Goal: Task Accomplishment & Management: Complete application form

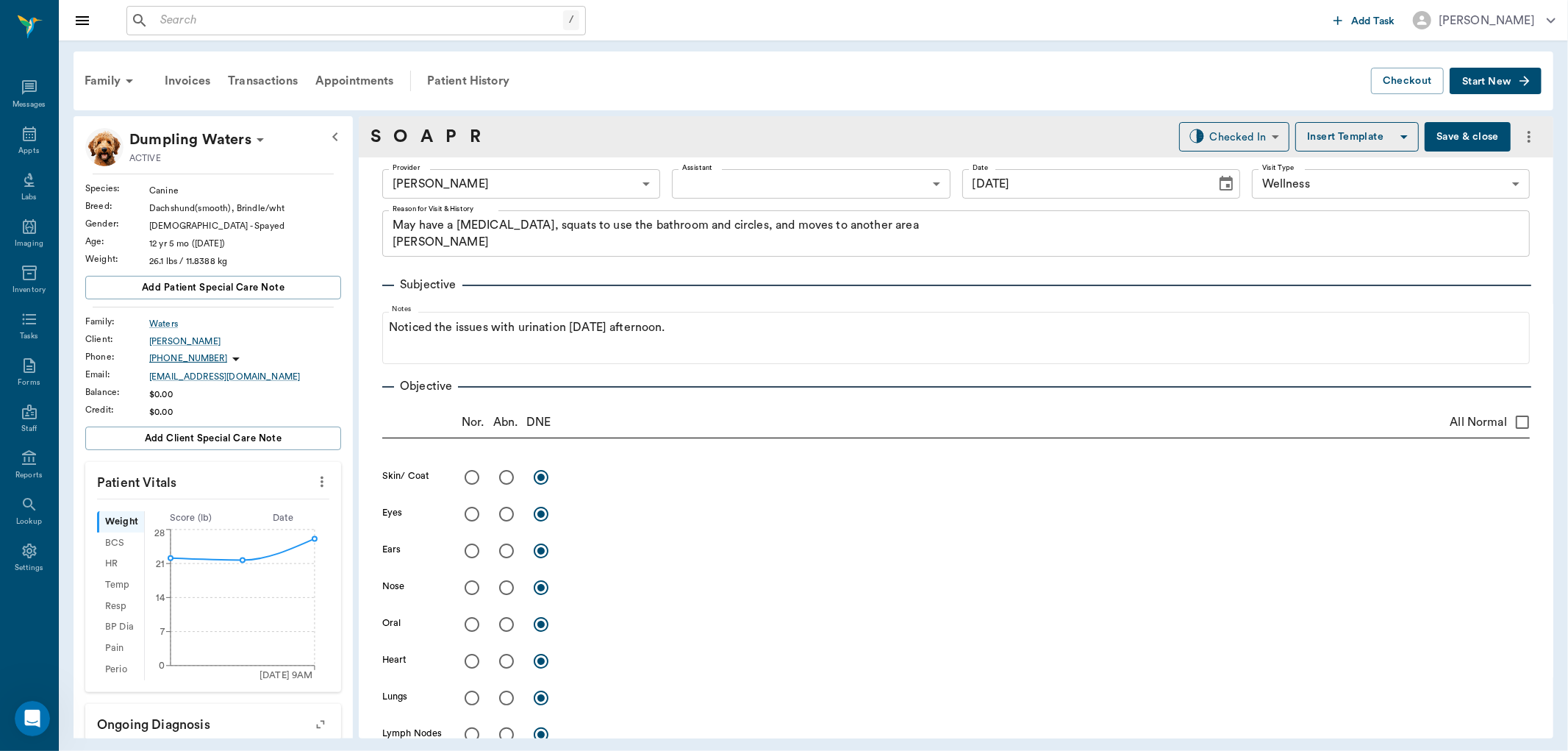
scroll to position [912, 0]
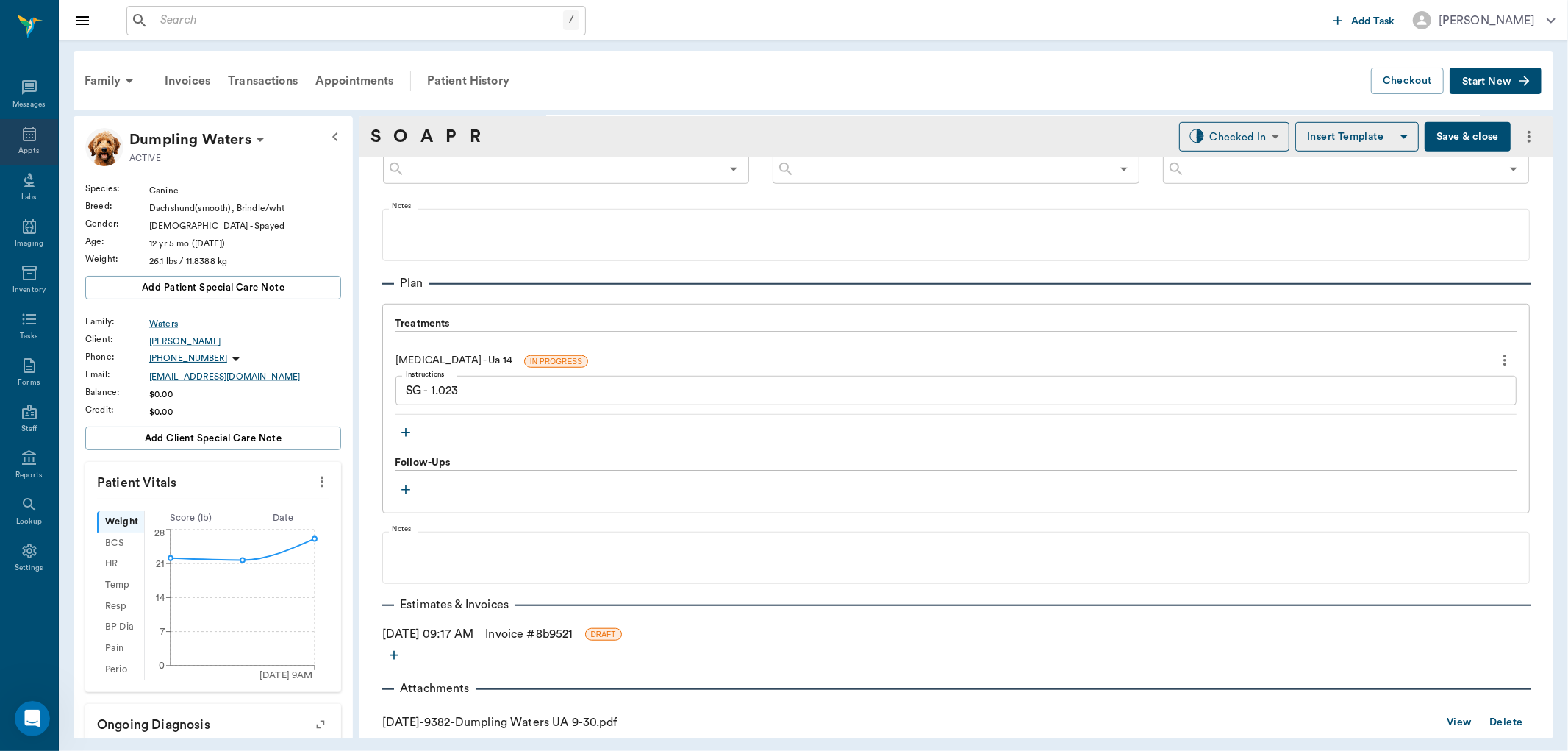
click at [22, 142] on icon at bounding box center [29, 134] width 18 height 18
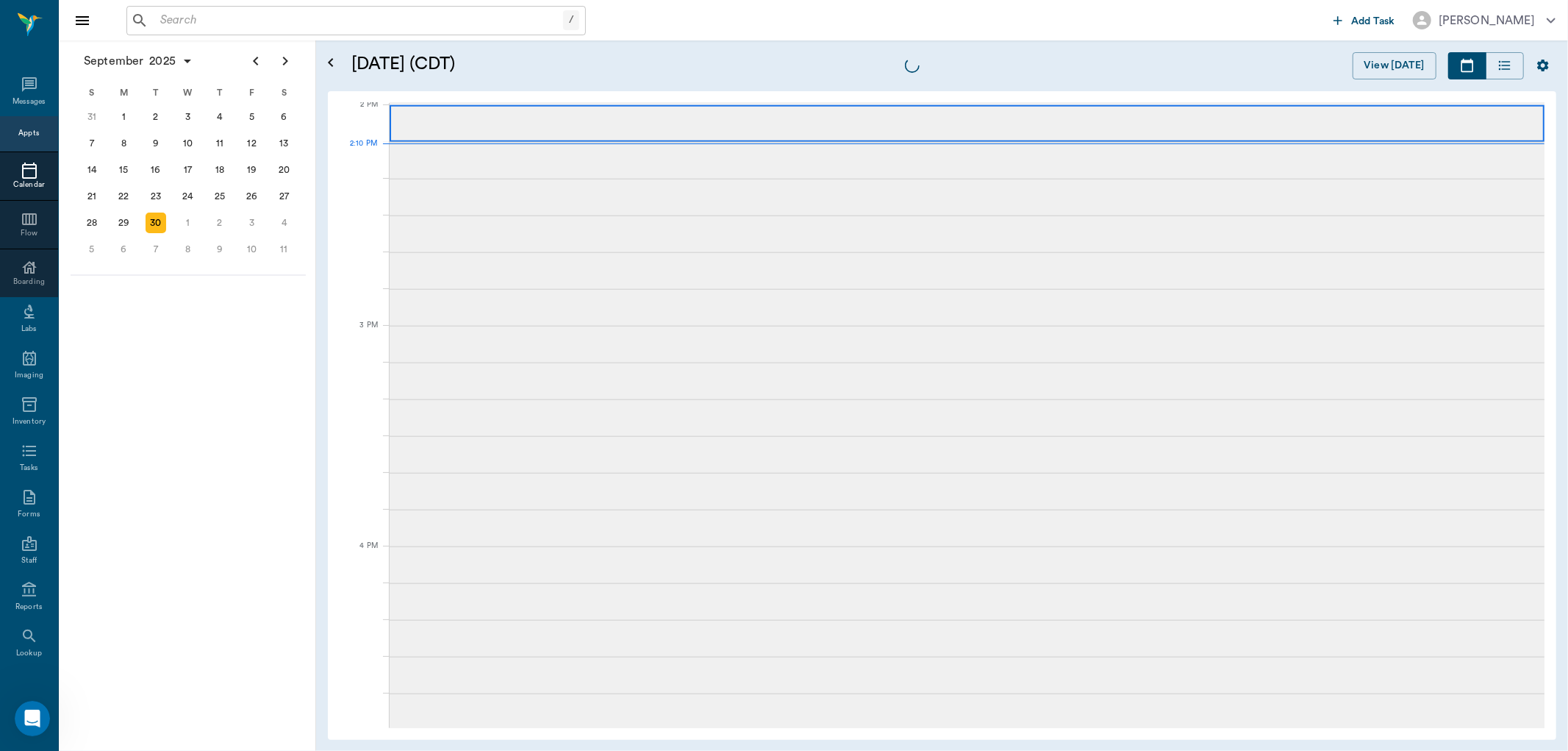
scroll to position [1325, 0]
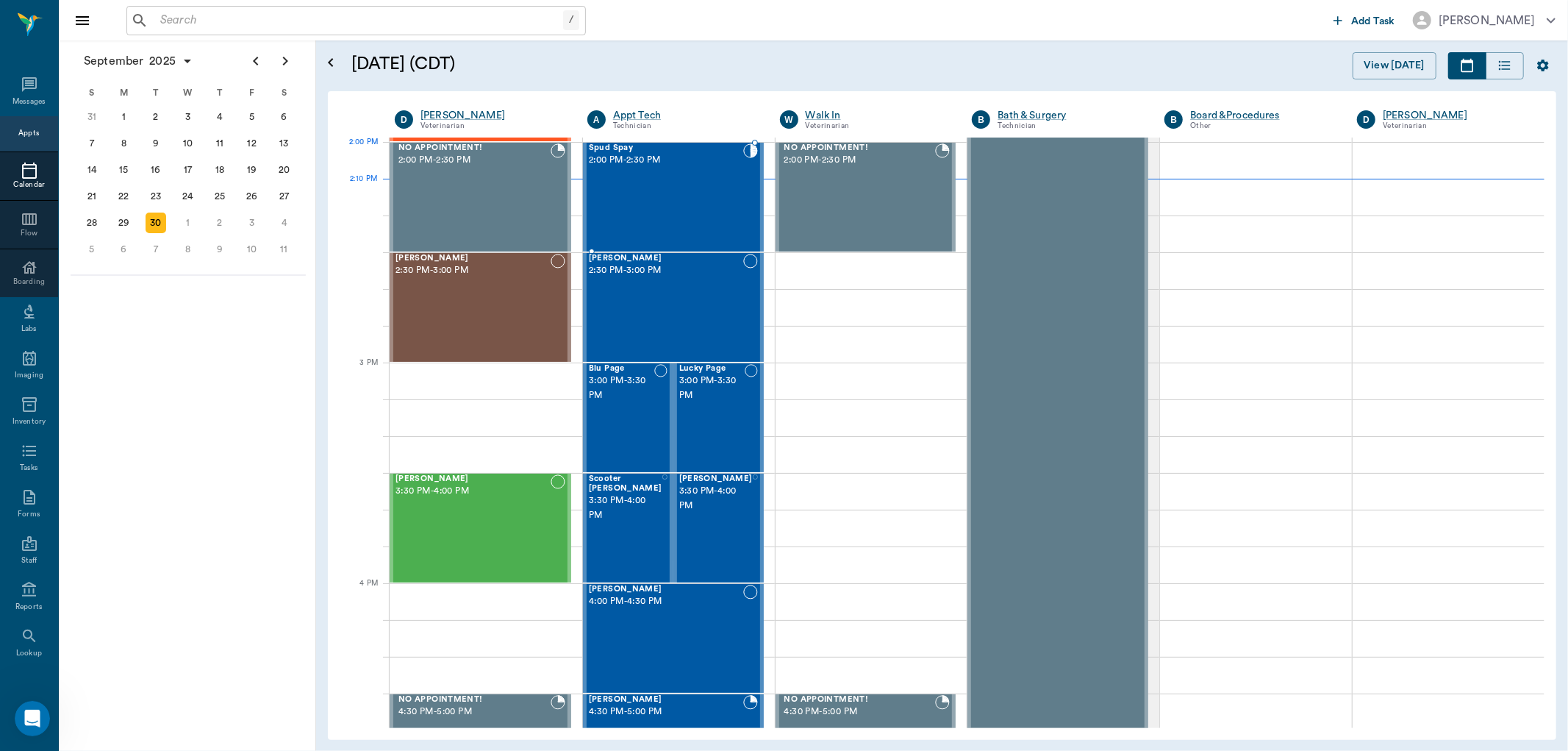
click at [693, 175] on div "Spud Spay 2:00 PM - 2:30 PM" at bounding box center [666, 197] width 154 height 108
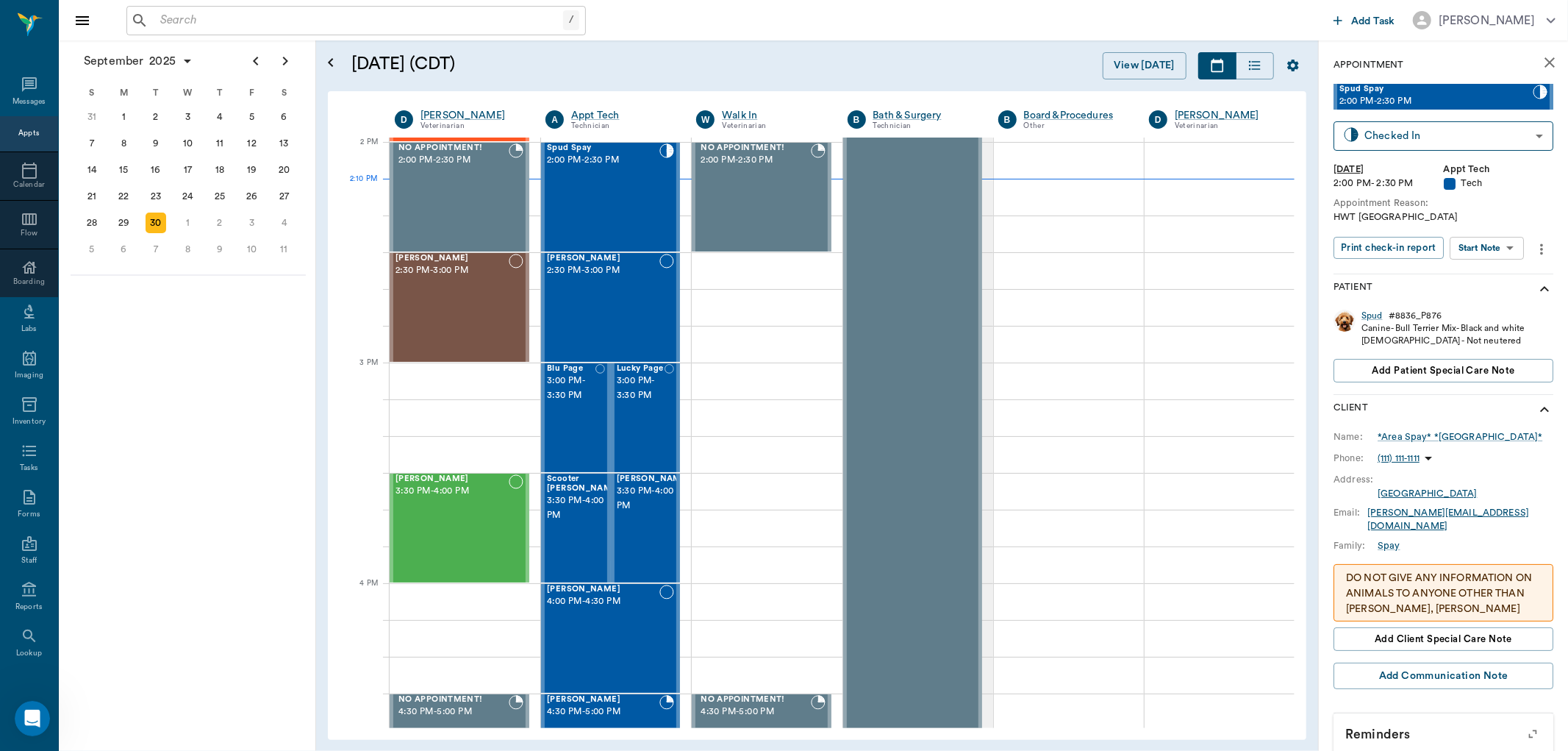
click at [1507, 256] on body "/ ​ Add Task [PERSON_NAME] Nectar Messages Appts Calendar Flow Boarding Labs Im…" at bounding box center [784, 376] width 1568 height 751
click at [1503, 273] on li "Start SOAP" at bounding box center [1488, 277] width 102 height 24
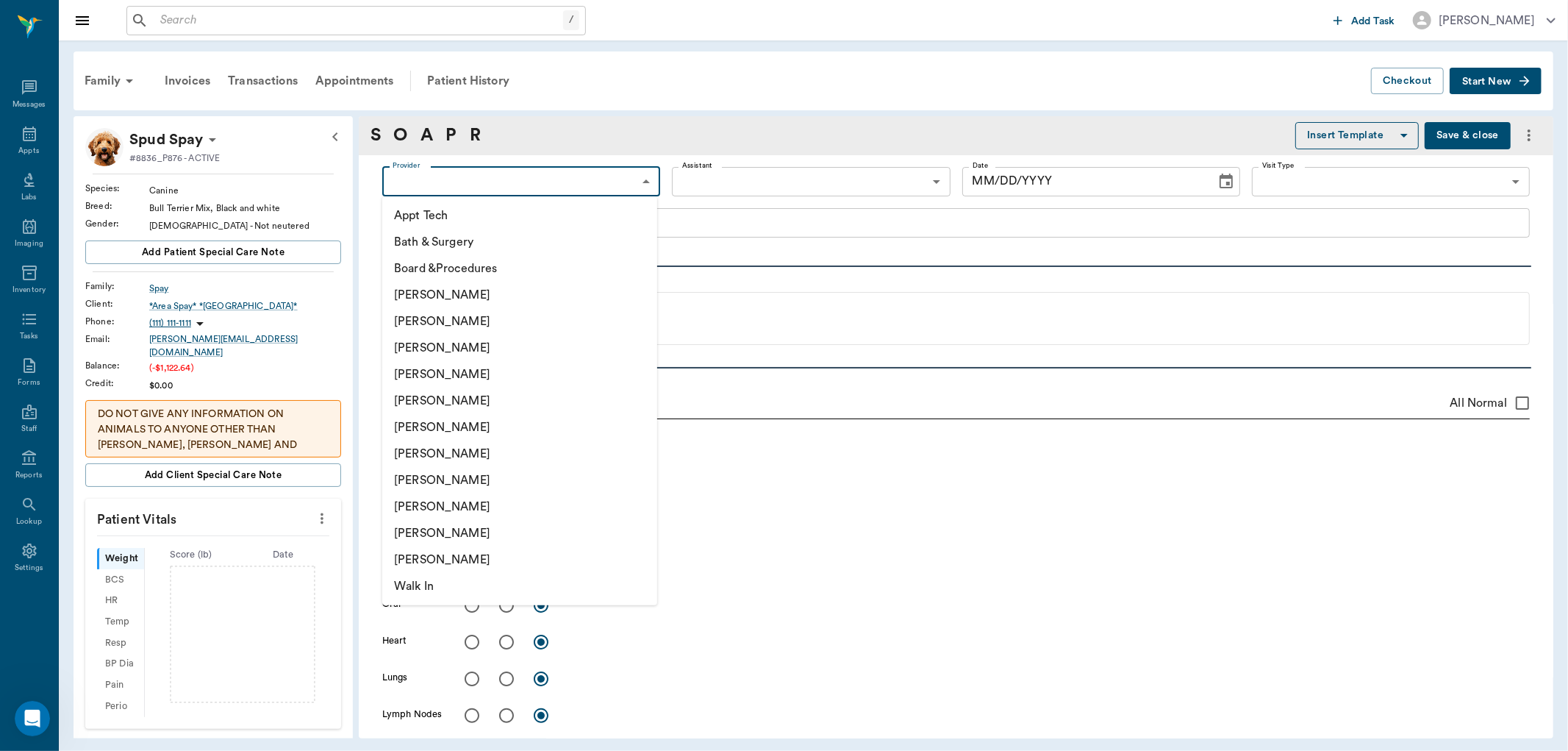
click at [586, 175] on body "/ ​ Add Task [PERSON_NAME] Nectar Messages Appts Labs Imaging Inventory Tasks F…" at bounding box center [784, 376] width 1568 height 751
type input "63ec2f075fda476ae8351a4c"
type input "65d2be4f46e3a538d89b8c1a"
type textarea "HWT [GEOGRAPHIC_DATA]"
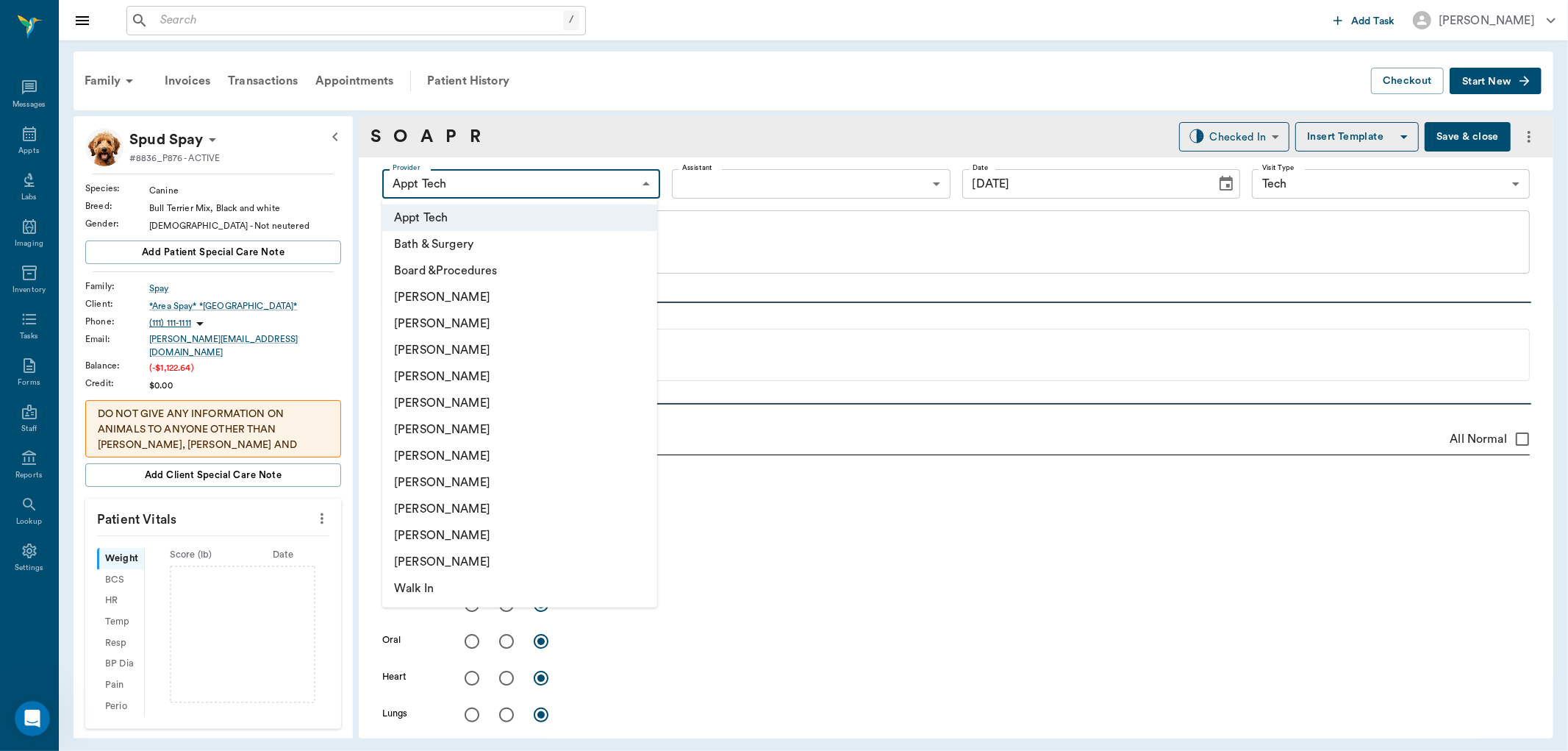
type input "[DATE]"
click at [488, 347] on li "[PERSON_NAME]" at bounding box center [520, 349] width 275 height 26
type input "642ef10e332a41444de2bad1"
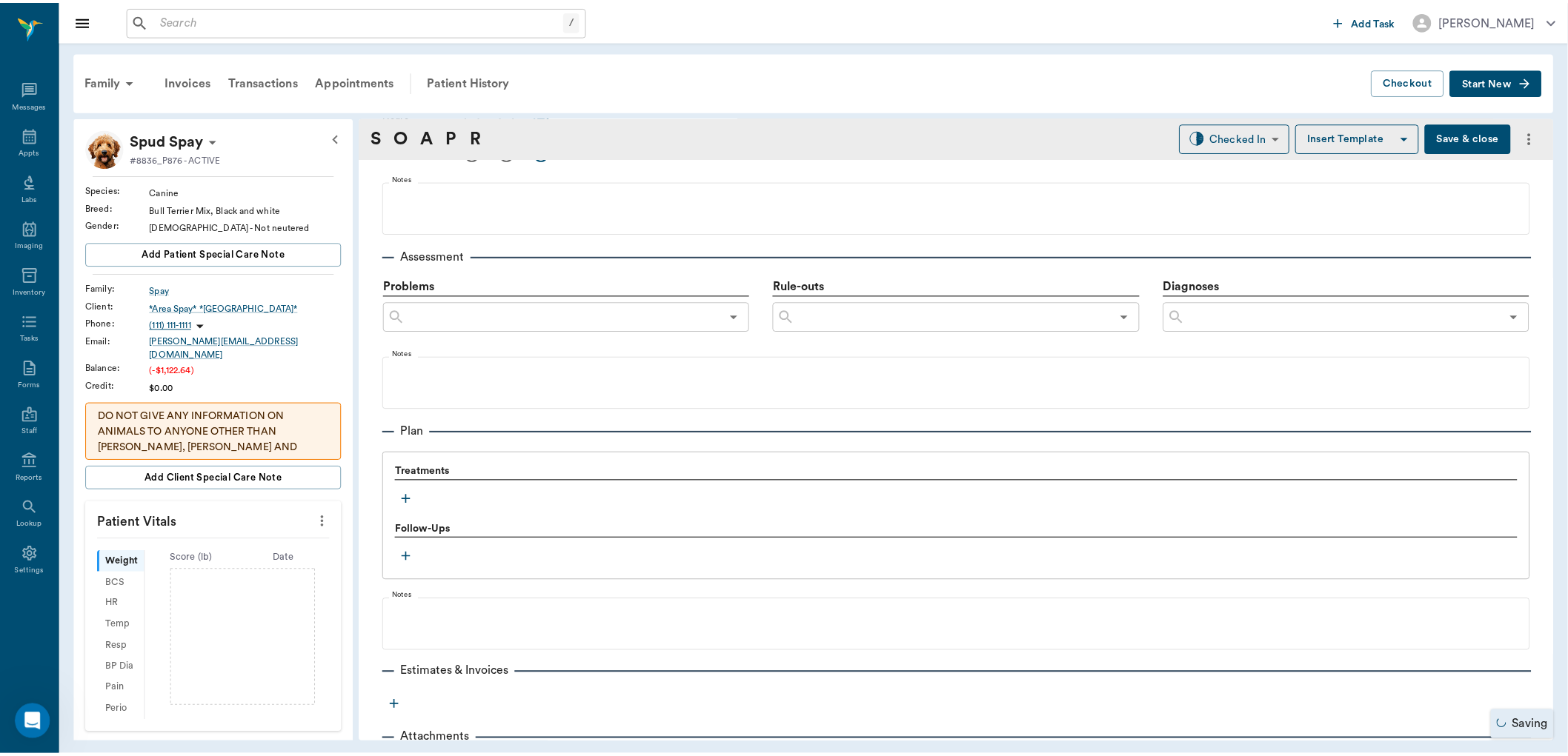
scroll to position [835, 0]
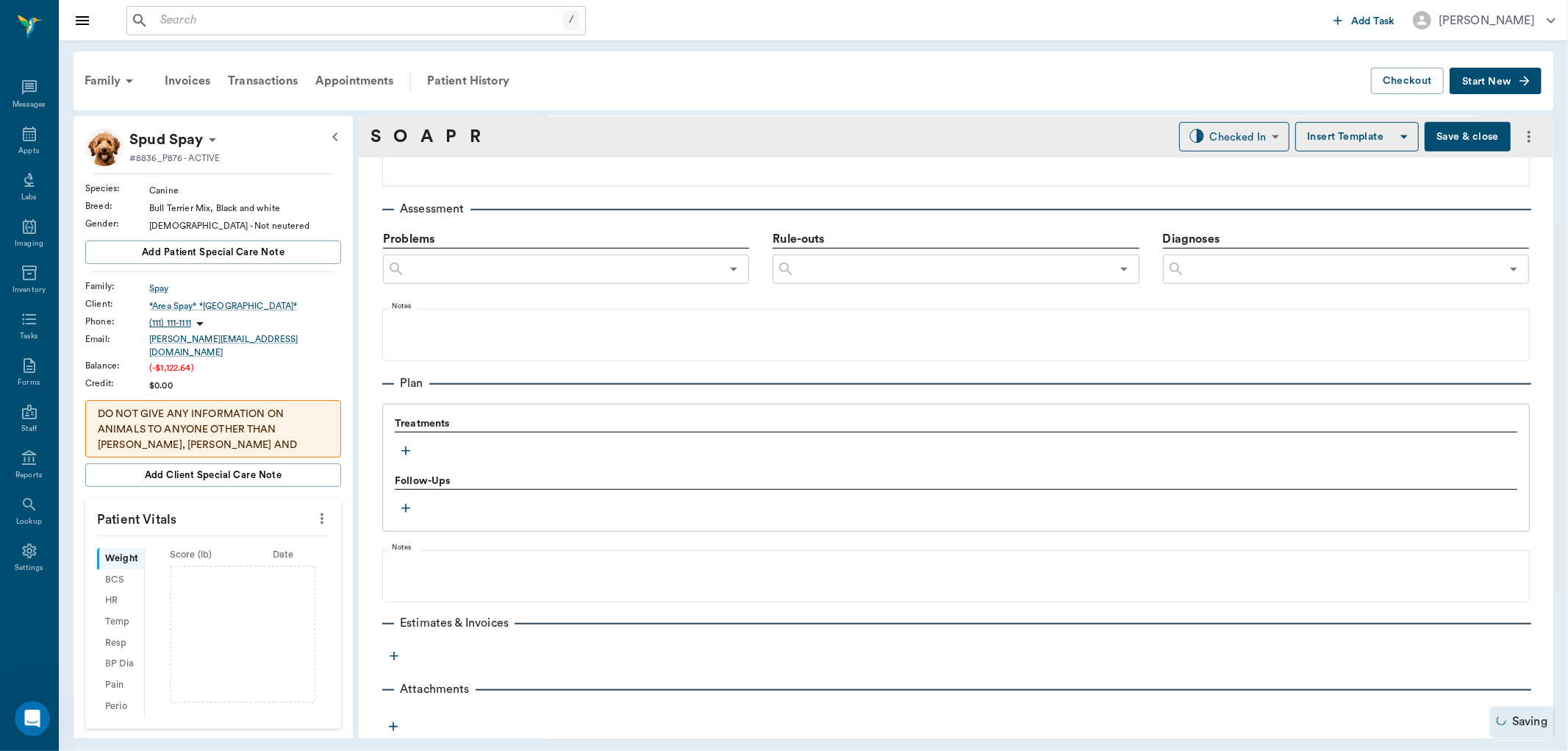
click at [414, 453] on button "button" at bounding box center [406, 451] width 22 height 22
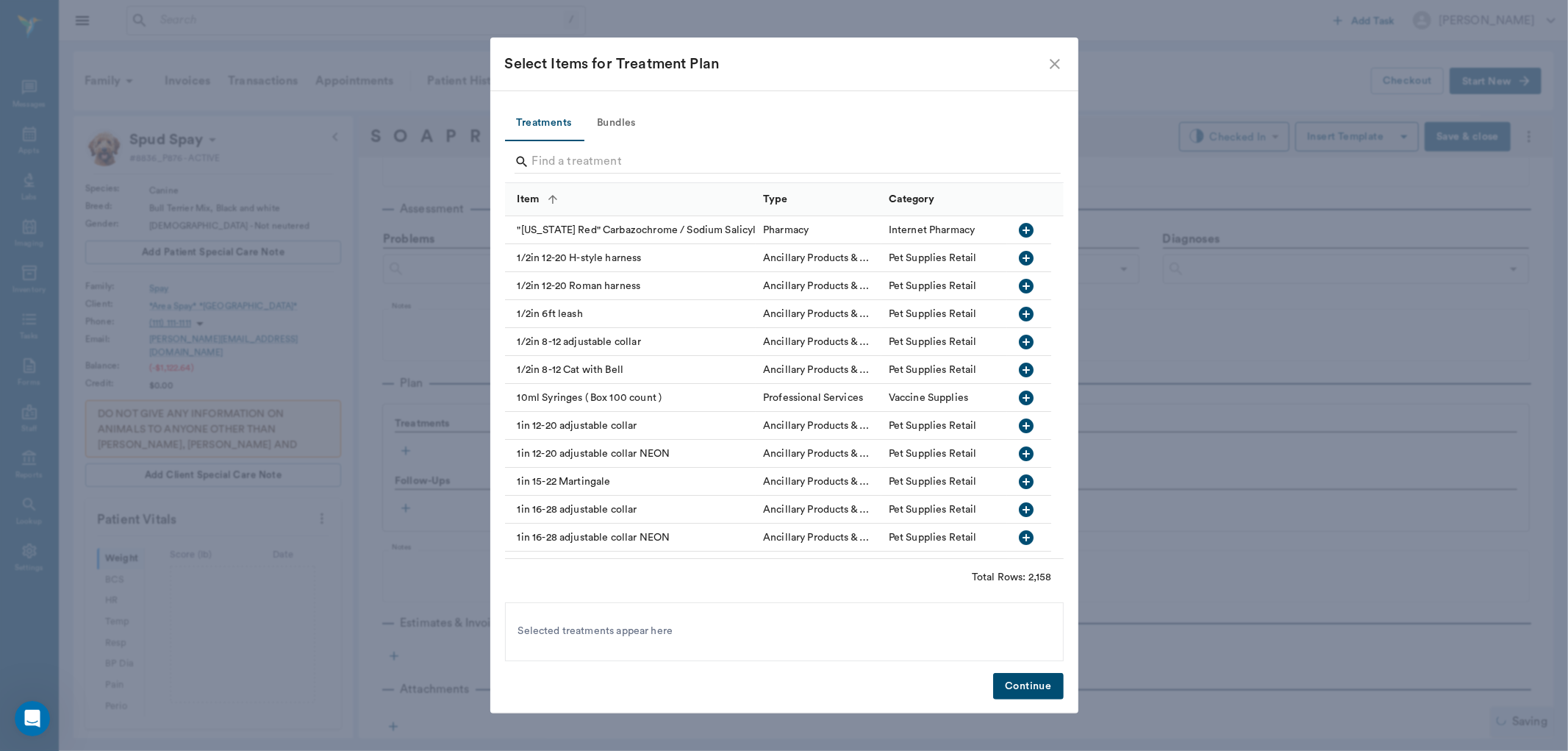
click at [640, 158] on input "Search" at bounding box center [785, 161] width 506 height 23
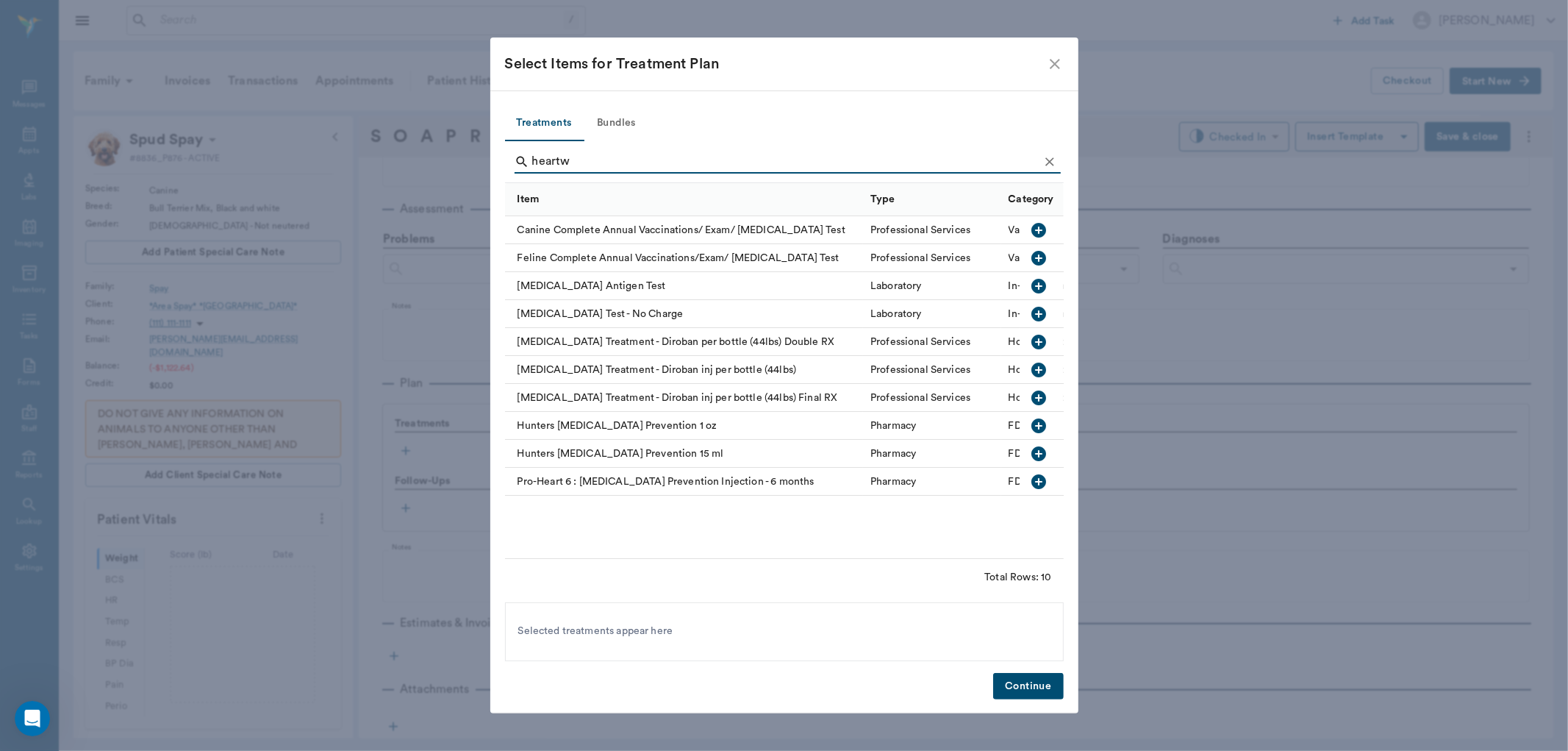
type input "heartw"
click at [1037, 277] on icon "button" at bounding box center [1039, 285] width 18 height 18
click at [1025, 699] on button "Continue" at bounding box center [1027, 686] width 70 height 27
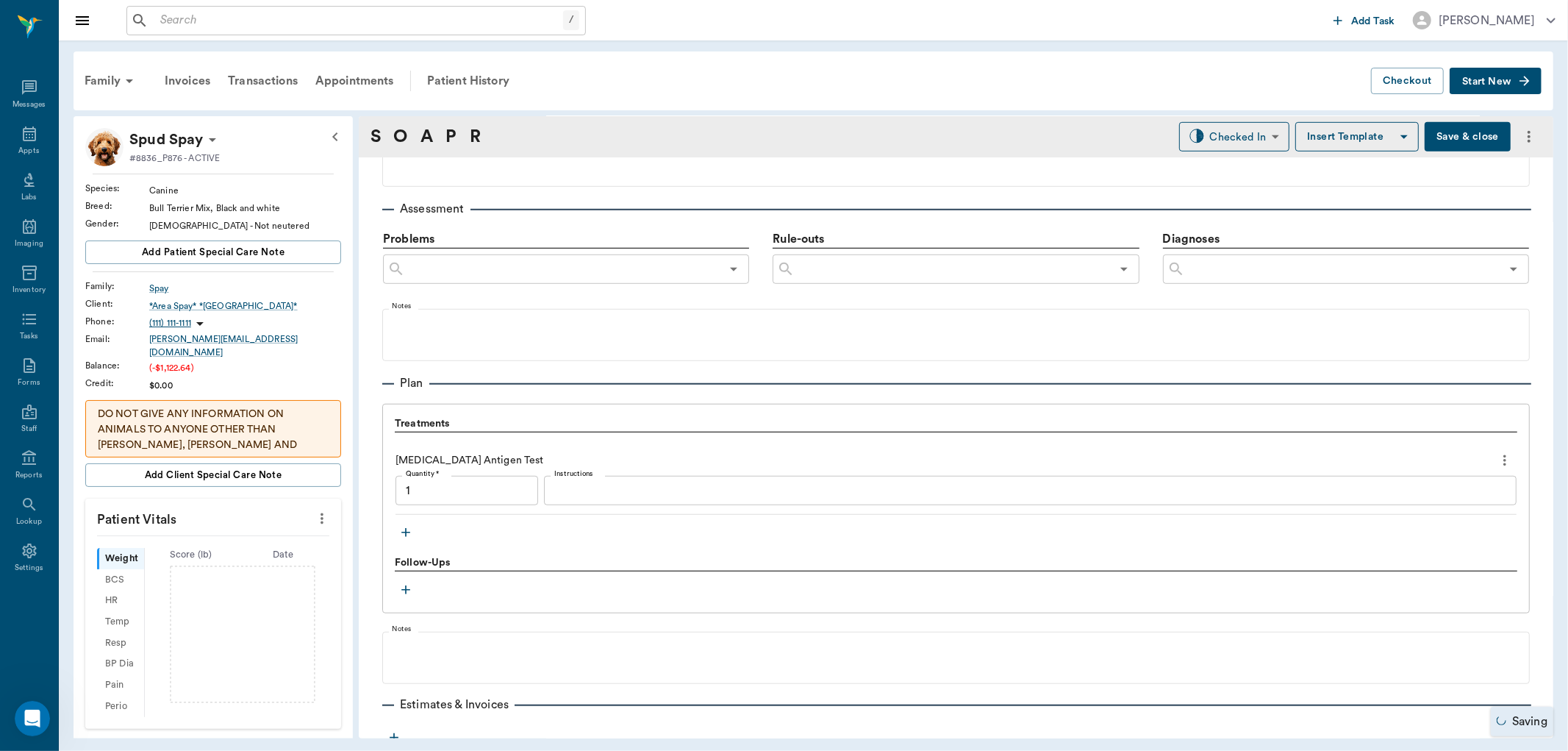
type input "1.00"
click at [647, 496] on textarea "Instructions" at bounding box center [1030, 491] width 952 height 17
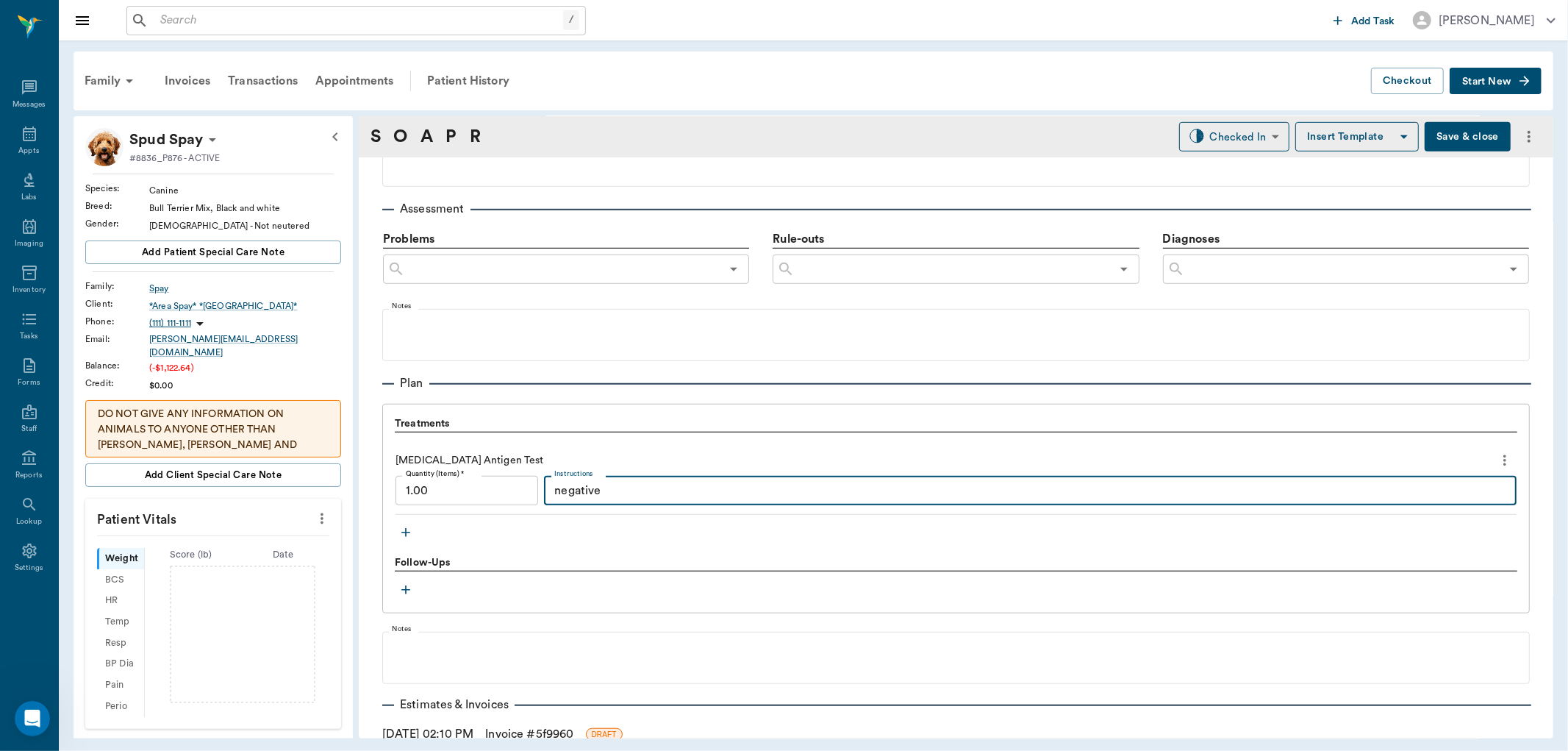
type textarea "negative"
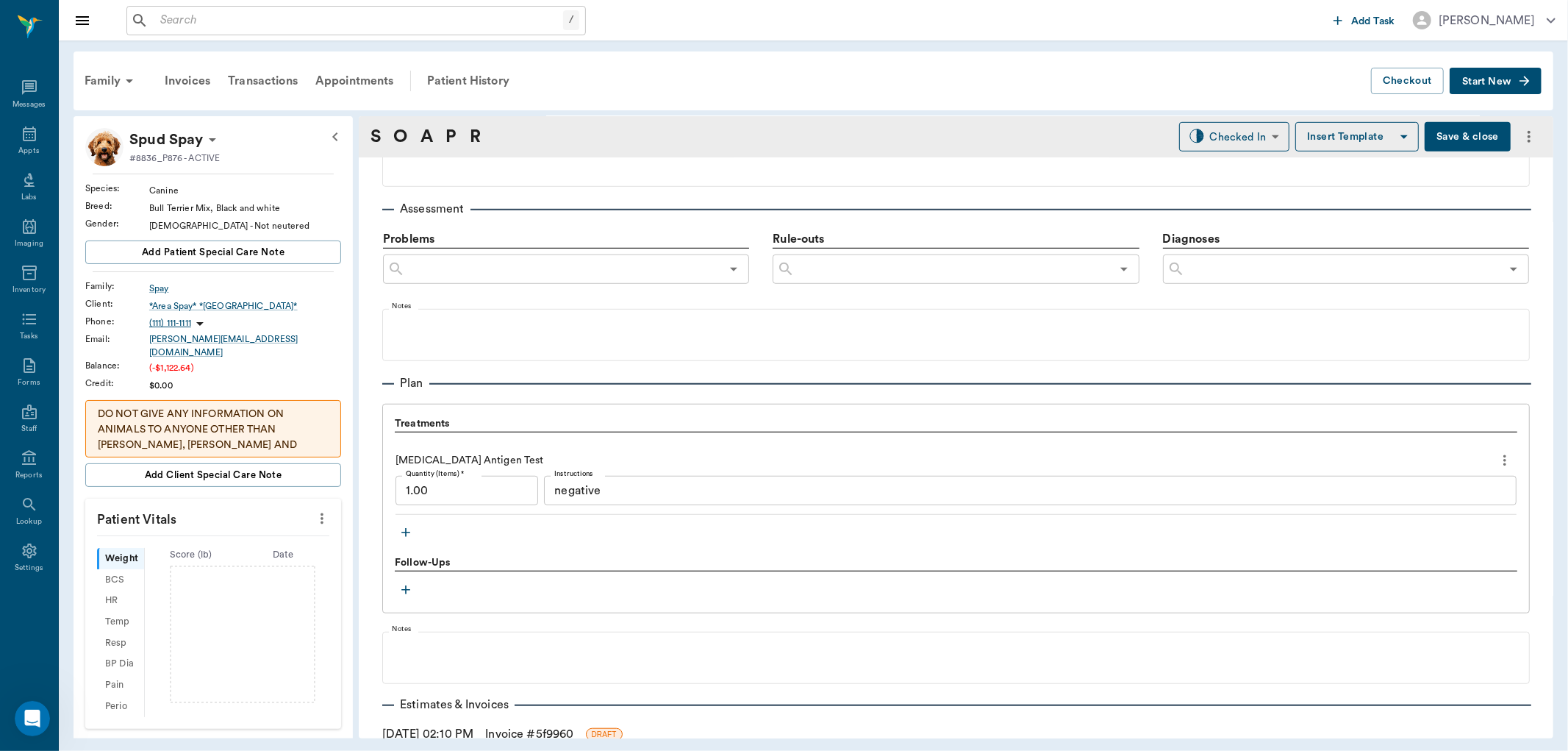
click at [1454, 138] on button "Save & close" at bounding box center [1468, 137] width 86 height 30
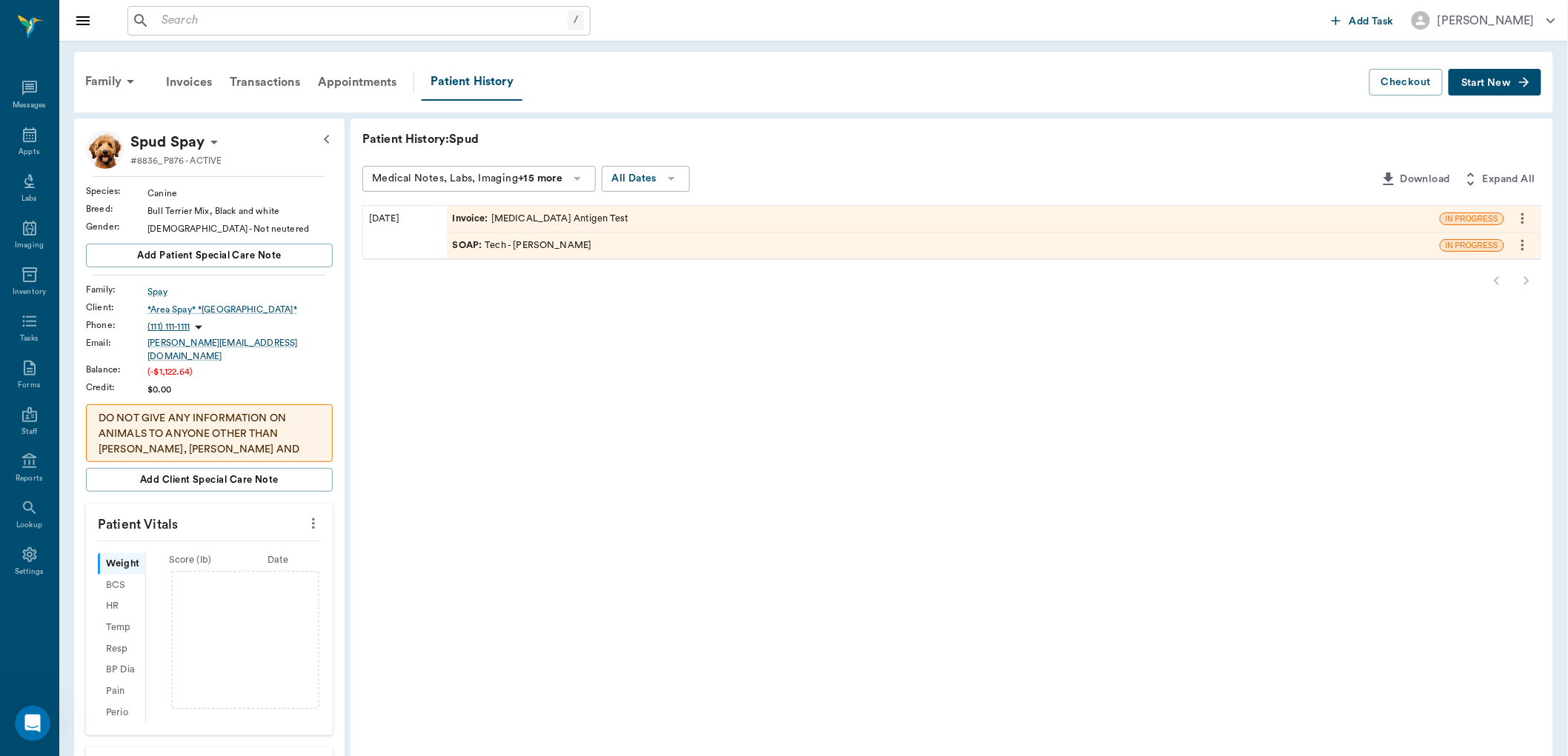
click at [692, 220] on div "Invoice : [MEDICAL_DATA] Antigen Test" at bounding box center [943, 219] width 993 height 26
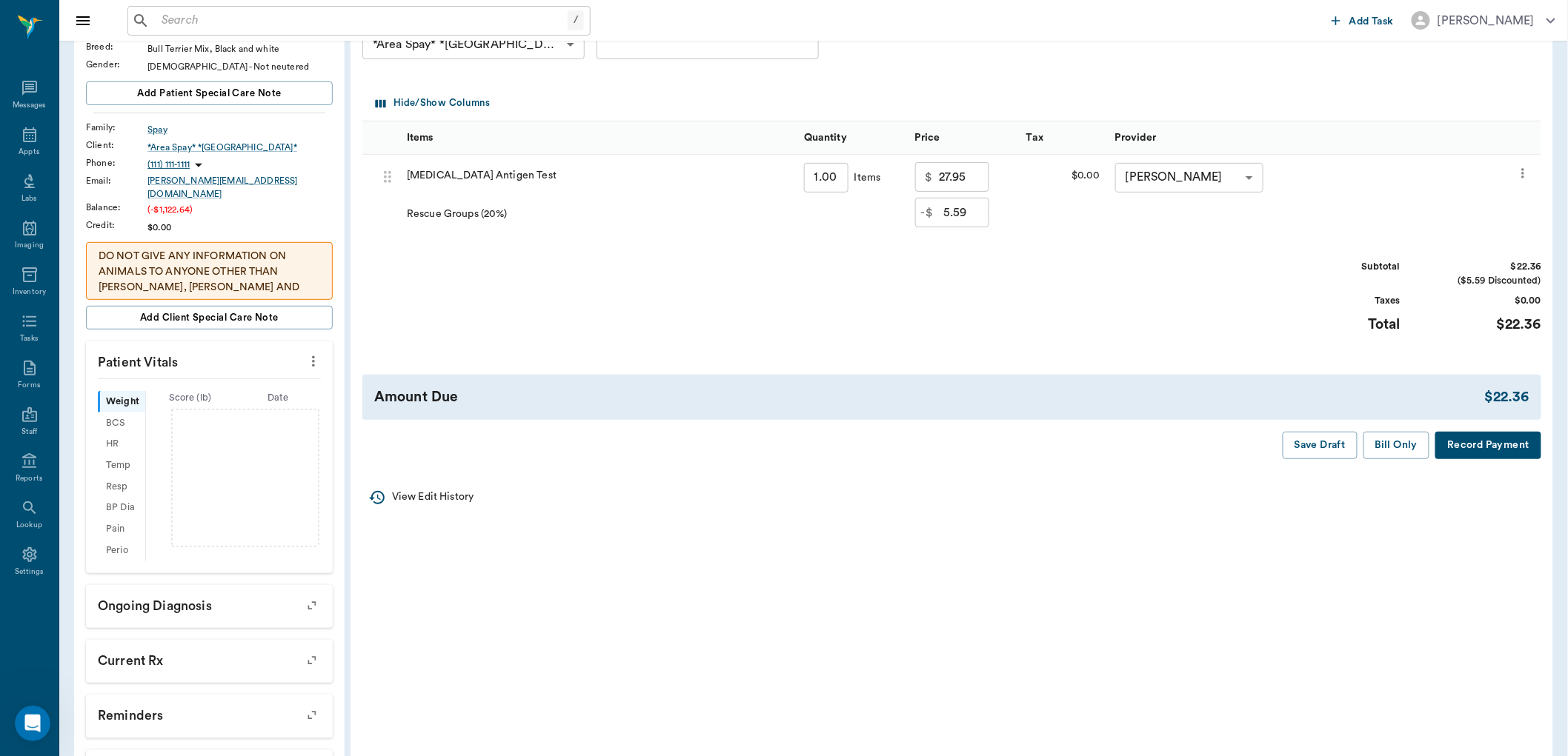
scroll to position [165, 0]
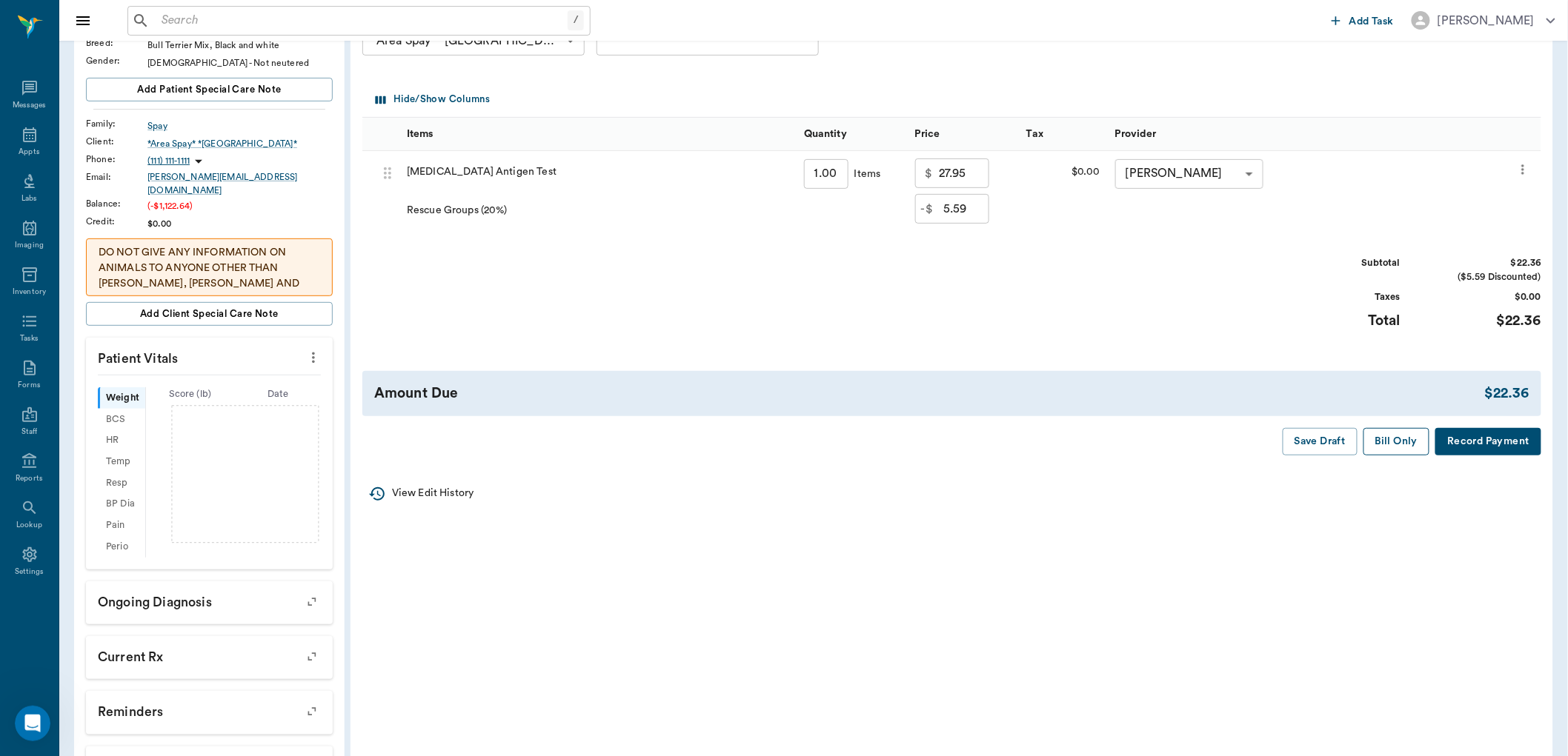
click at [1376, 439] on button "Bill Only" at bounding box center [1396, 441] width 66 height 27
click at [1389, 444] on button "Bill Only" at bounding box center [1396, 441] width 66 height 27
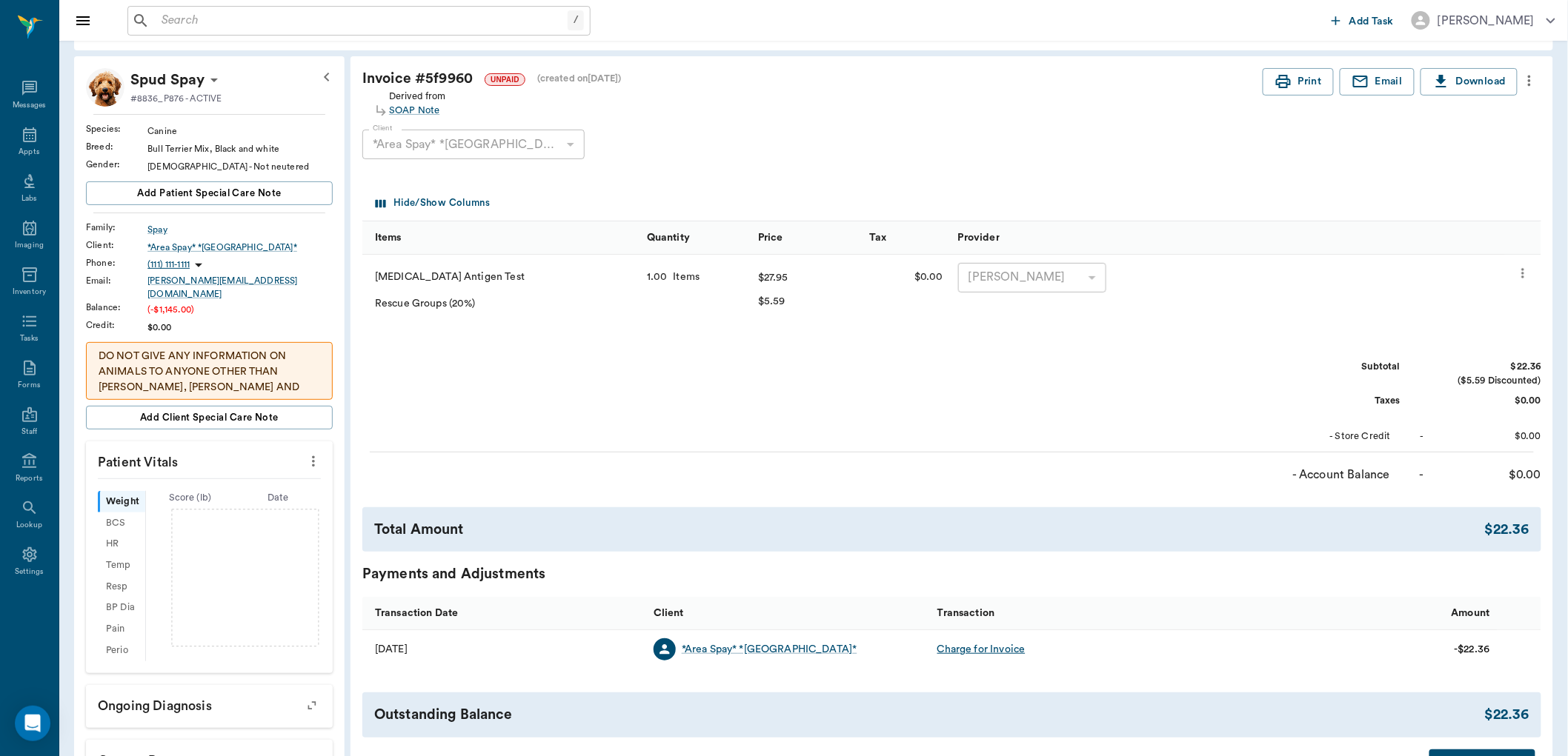
scroll to position [297, 0]
